Goal: Task Accomplishment & Management: Manage account settings

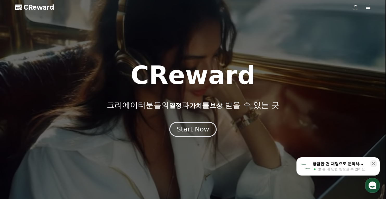
click at [178, 127] on button "Start Now" at bounding box center [193, 129] width 47 height 15
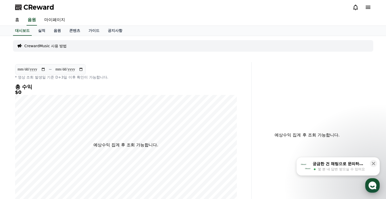
click at [372, 183] on use "button" at bounding box center [373, 185] width 8 height 8
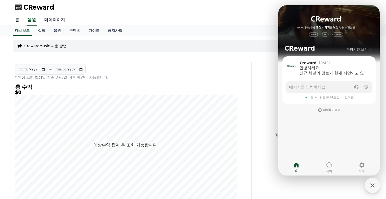
click at [57, 20] on link "마이페이지" at bounding box center [54, 20] width 29 height 11
select select "**********"
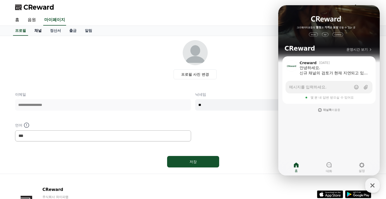
click at [44, 31] on link "채널" at bounding box center [38, 31] width 16 height 10
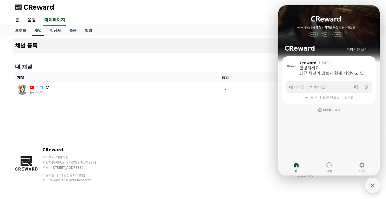
click at [213, 9] on div "CReward" at bounding box center [193, 7] width 365 height 15
click at [372, 183] on icon "button" at bounding box center [372, 184] width 9 height 9
